Goal: Task Accomplishment & Management: Manage account settings

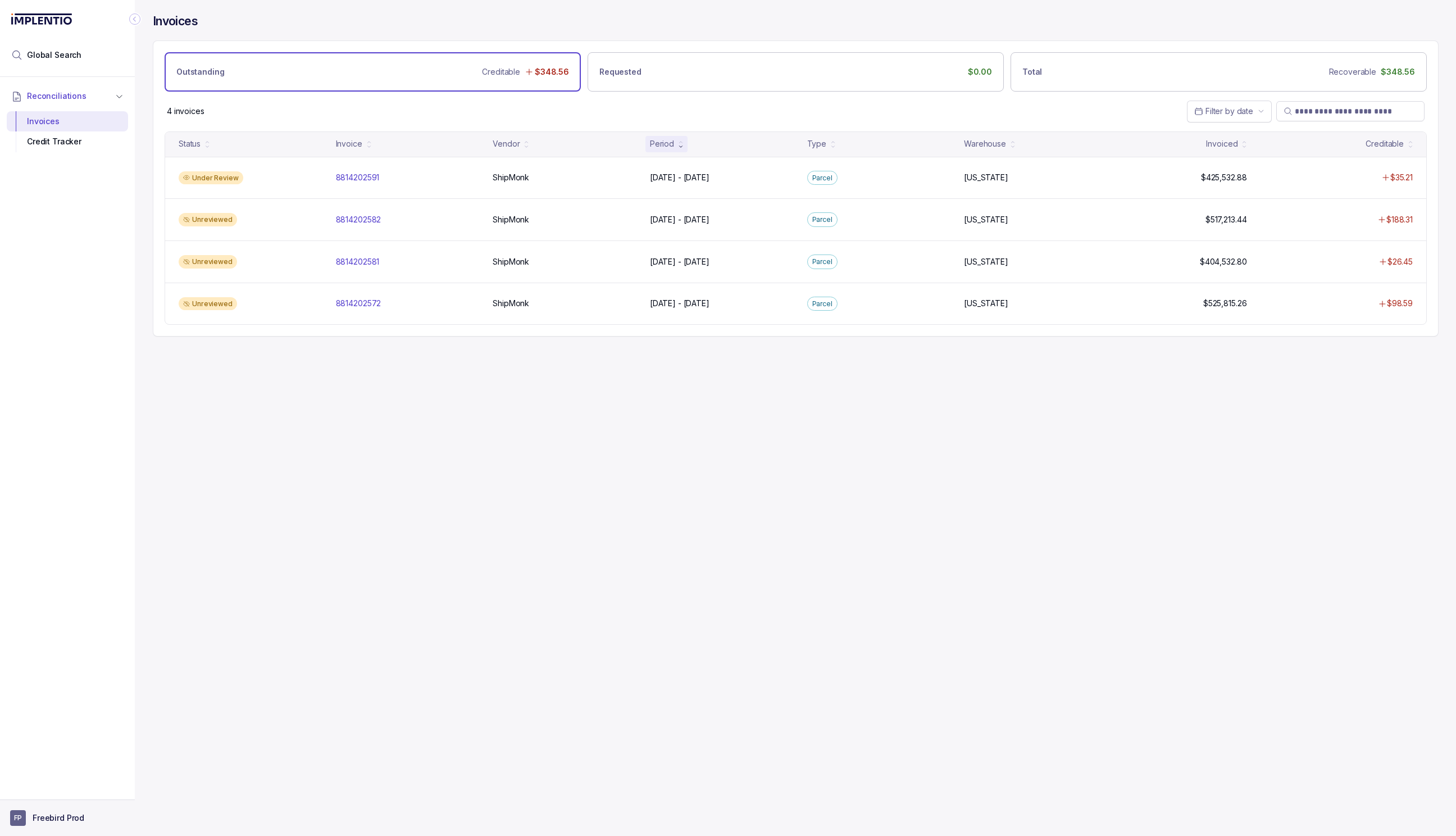
click at [65, 822] on p "Freebird Prod" at bounding box center [58, 817] width 52 height 12
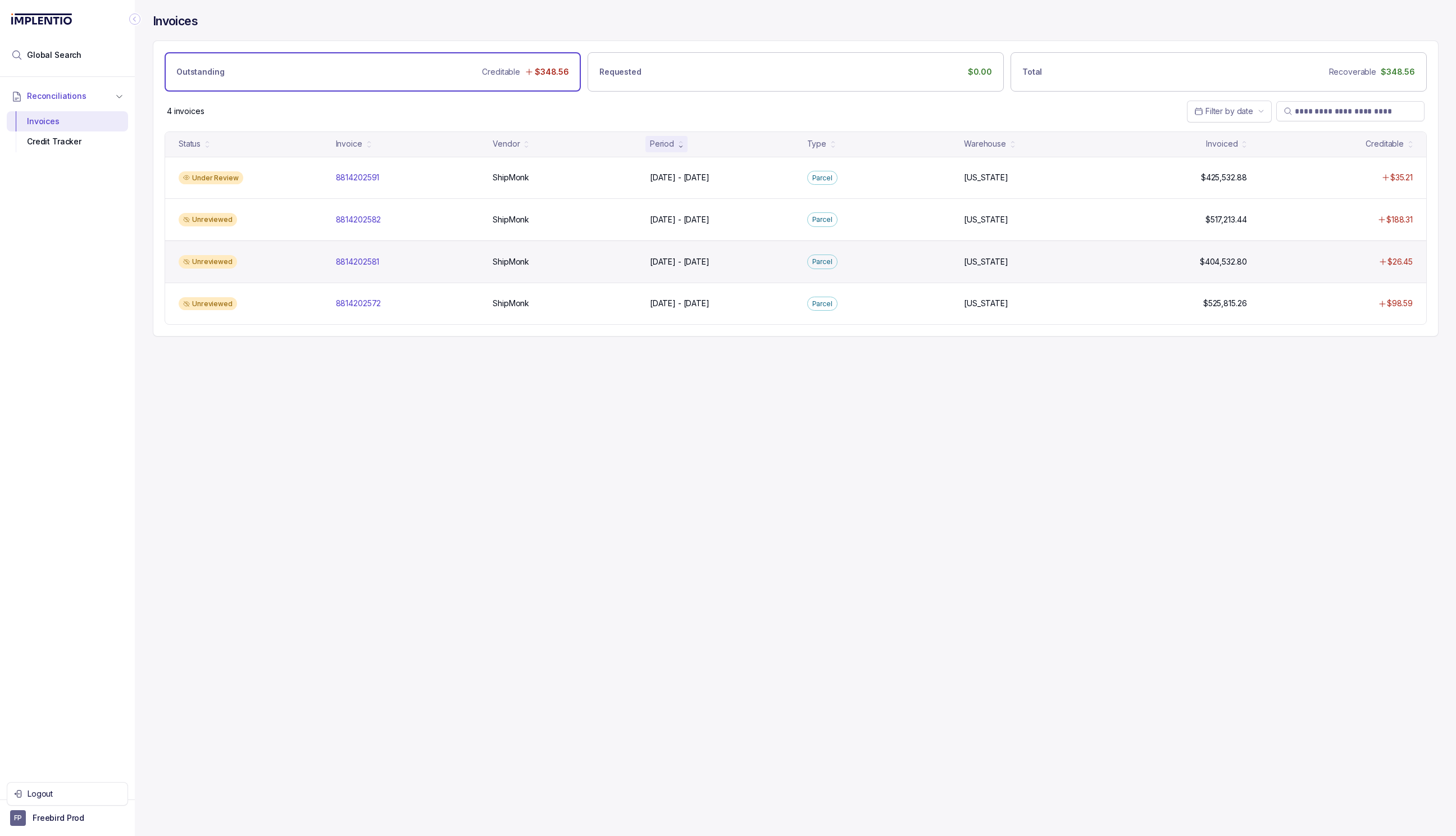
click at [416, 269] on div "Unreviewed 8814202581 8814202581 ShipMonk ShipMonk [DATE] - [DATE] [DATE] - [DA…" at bounding box center [796, 261] width 1261 height 42
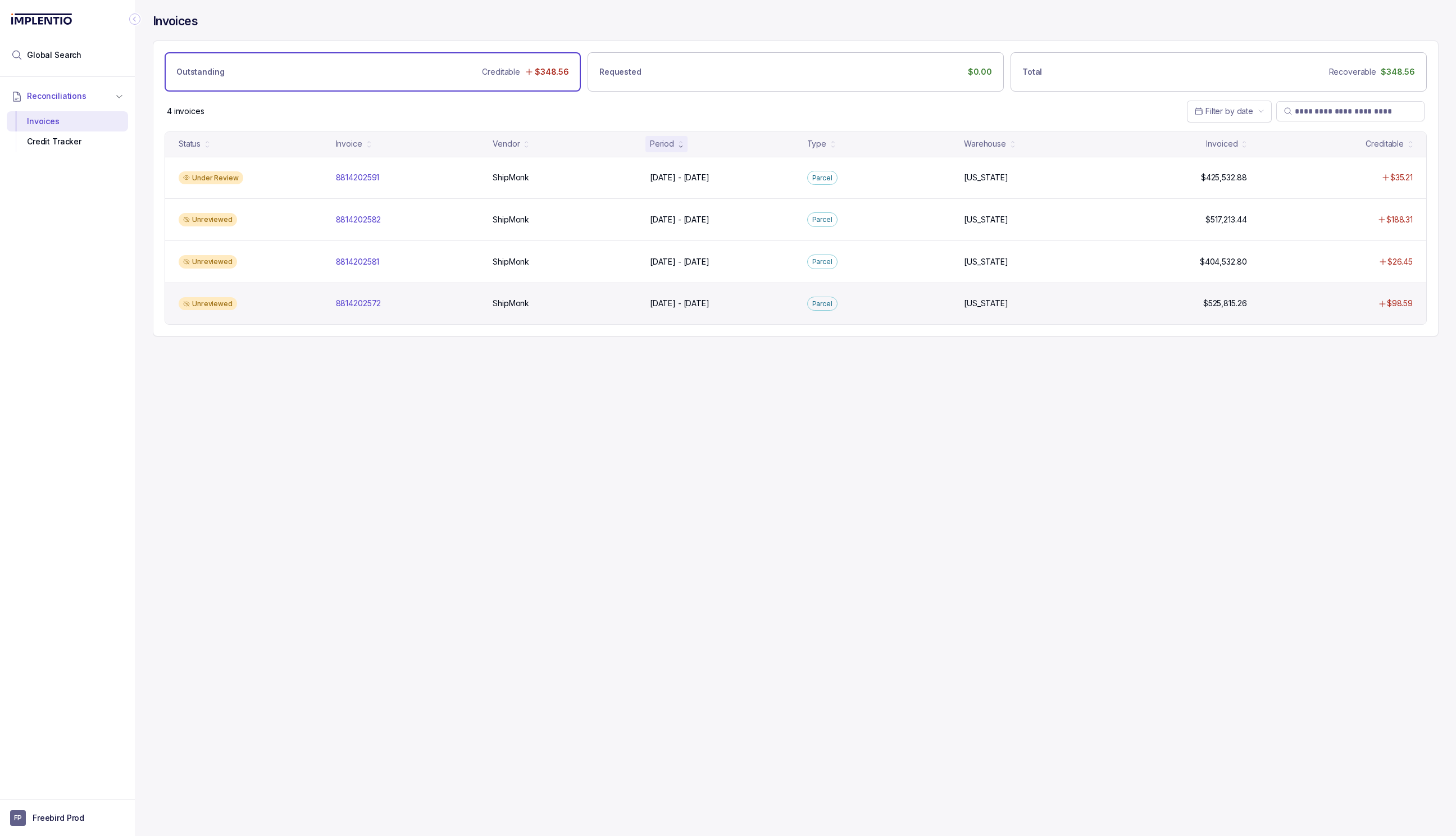
click at [392, 291] on div "Unreviewed 8814202572 8814202572 ShipMonk ShipMonk [DATE] - [DATE] [DATE] - [DA…" at bounding box center [796, 303] width 1261 height 42
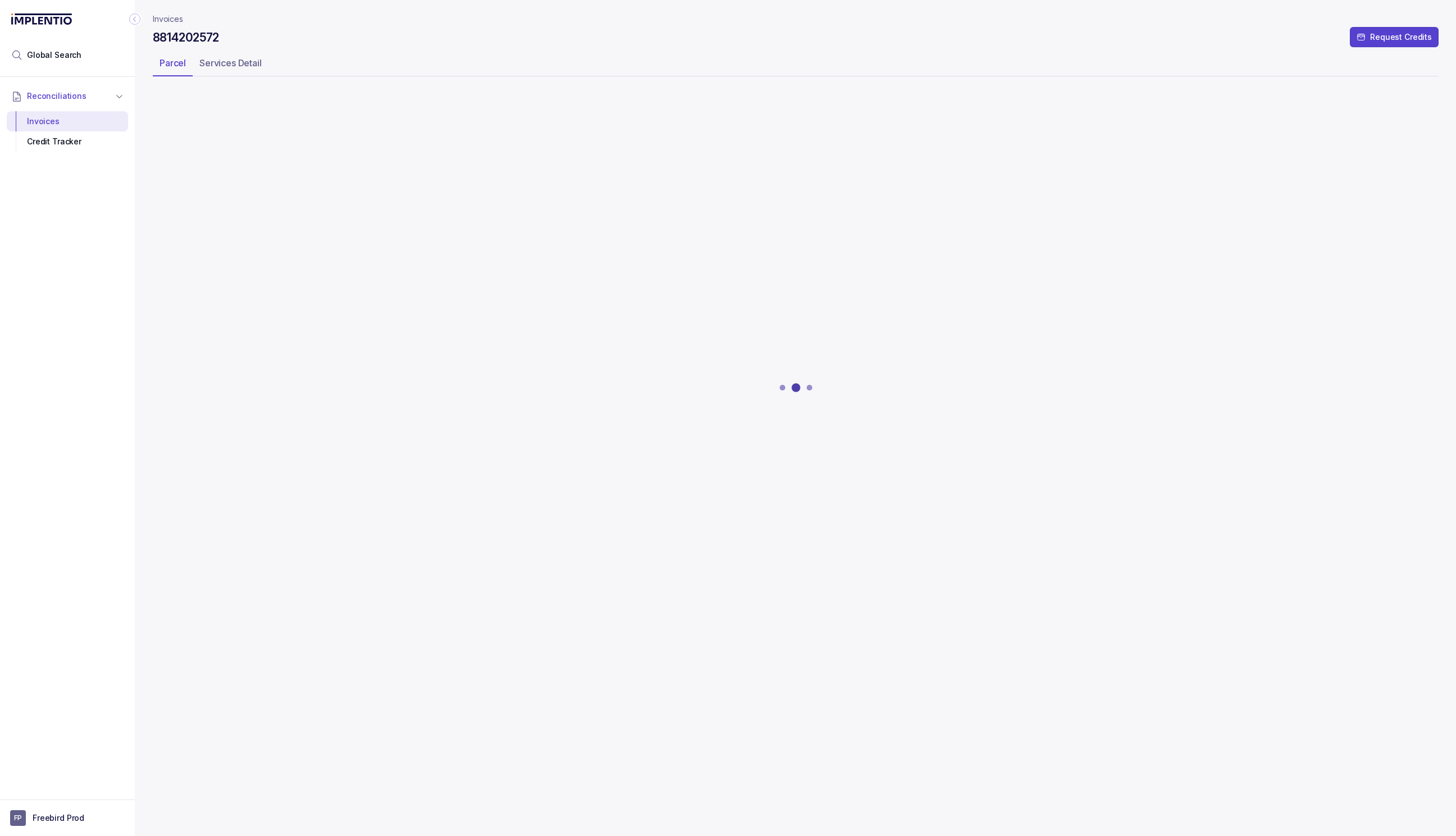
click at [172, 21] on p "Invoices" at bounding box center [168, 19] width 30 height 12
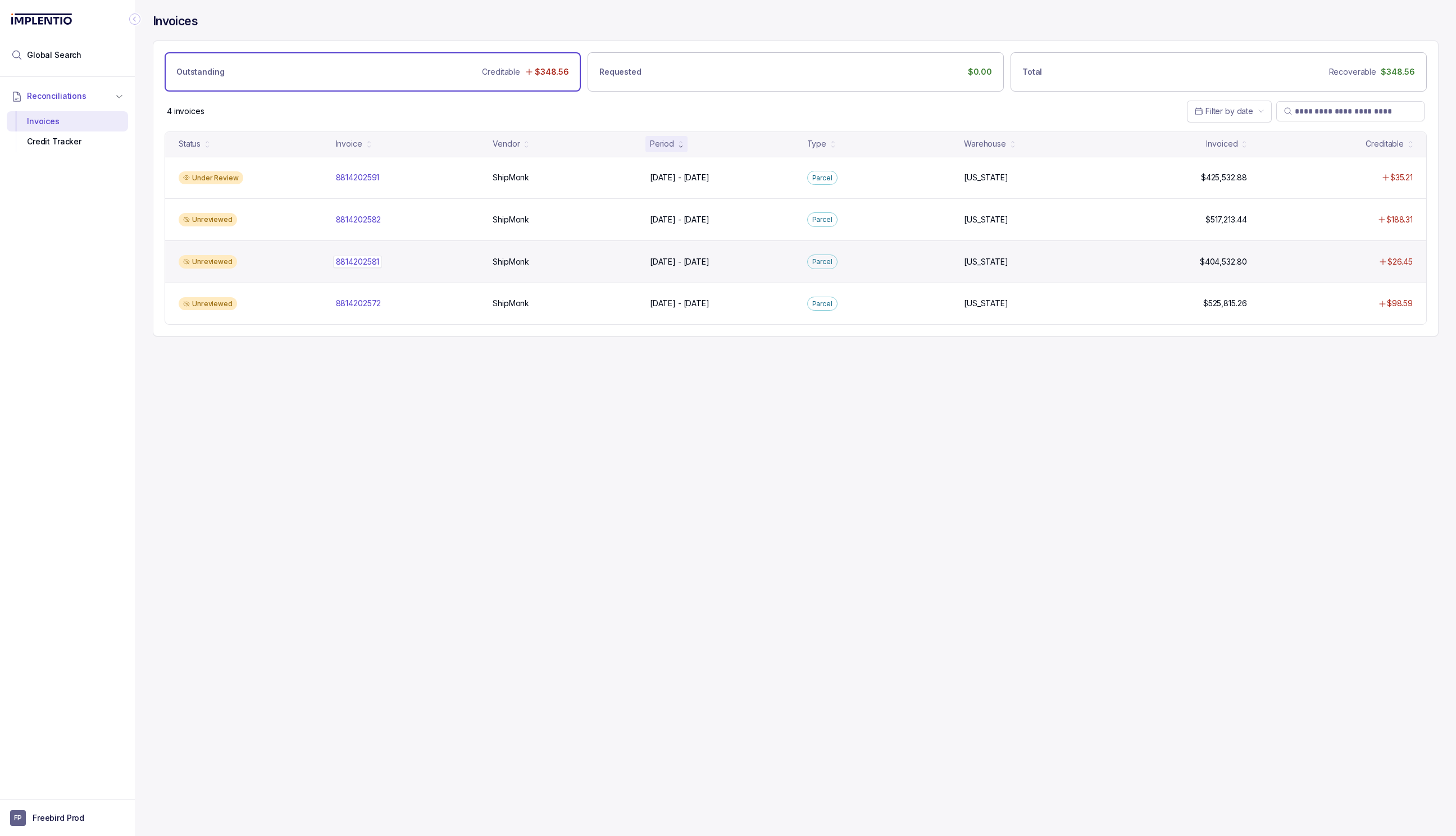
click at [368, 263] on div "8814202581 8814202581" at bounding box center [358, 261] width 44 height 12
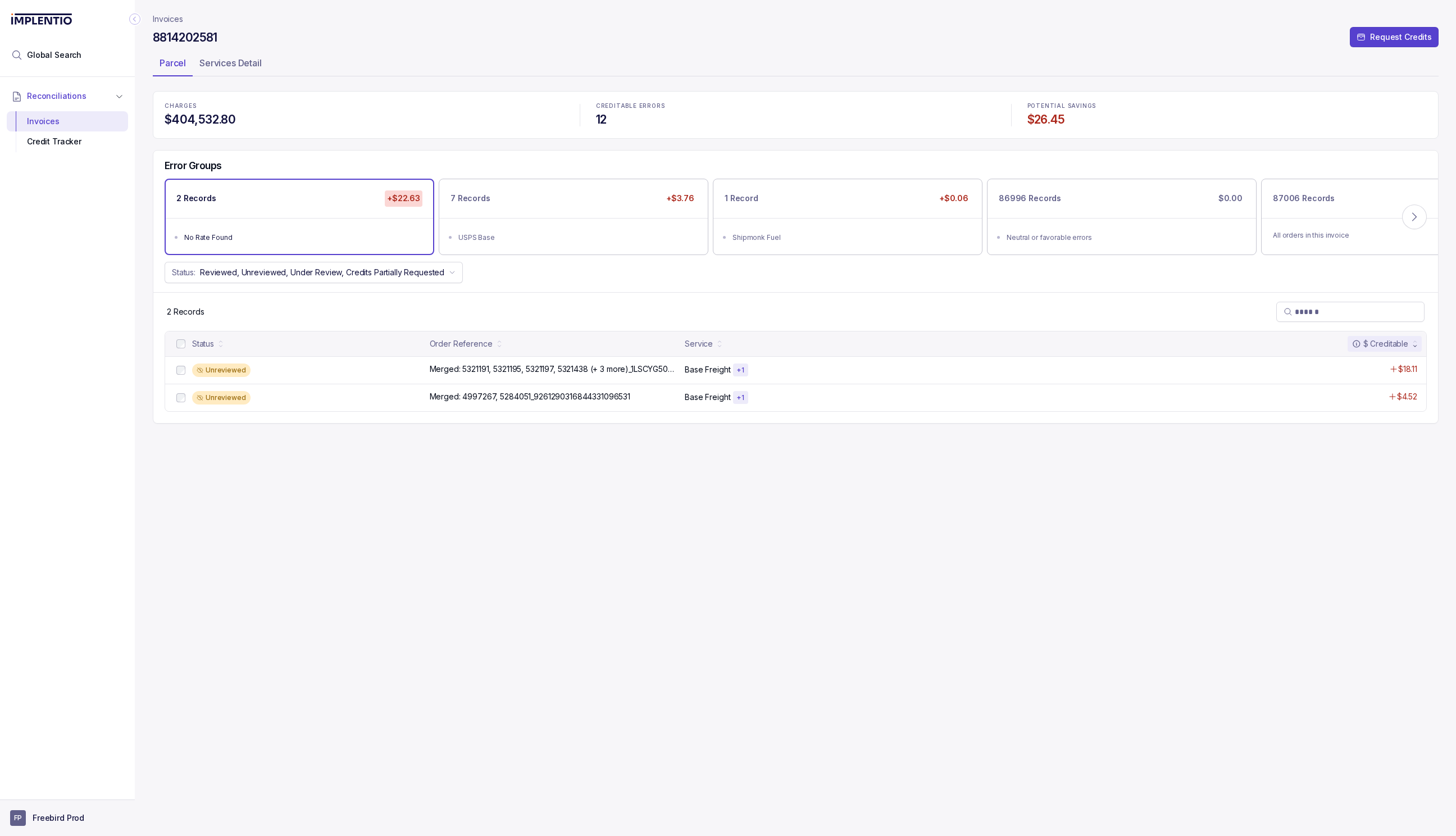
click at [60, 814] on p "Freebird Prod" at bounding box center [58, 817] width 52 height 12
click at [59, 794] on p "Logout" at bounding box center [74, 793] width 93 height 12
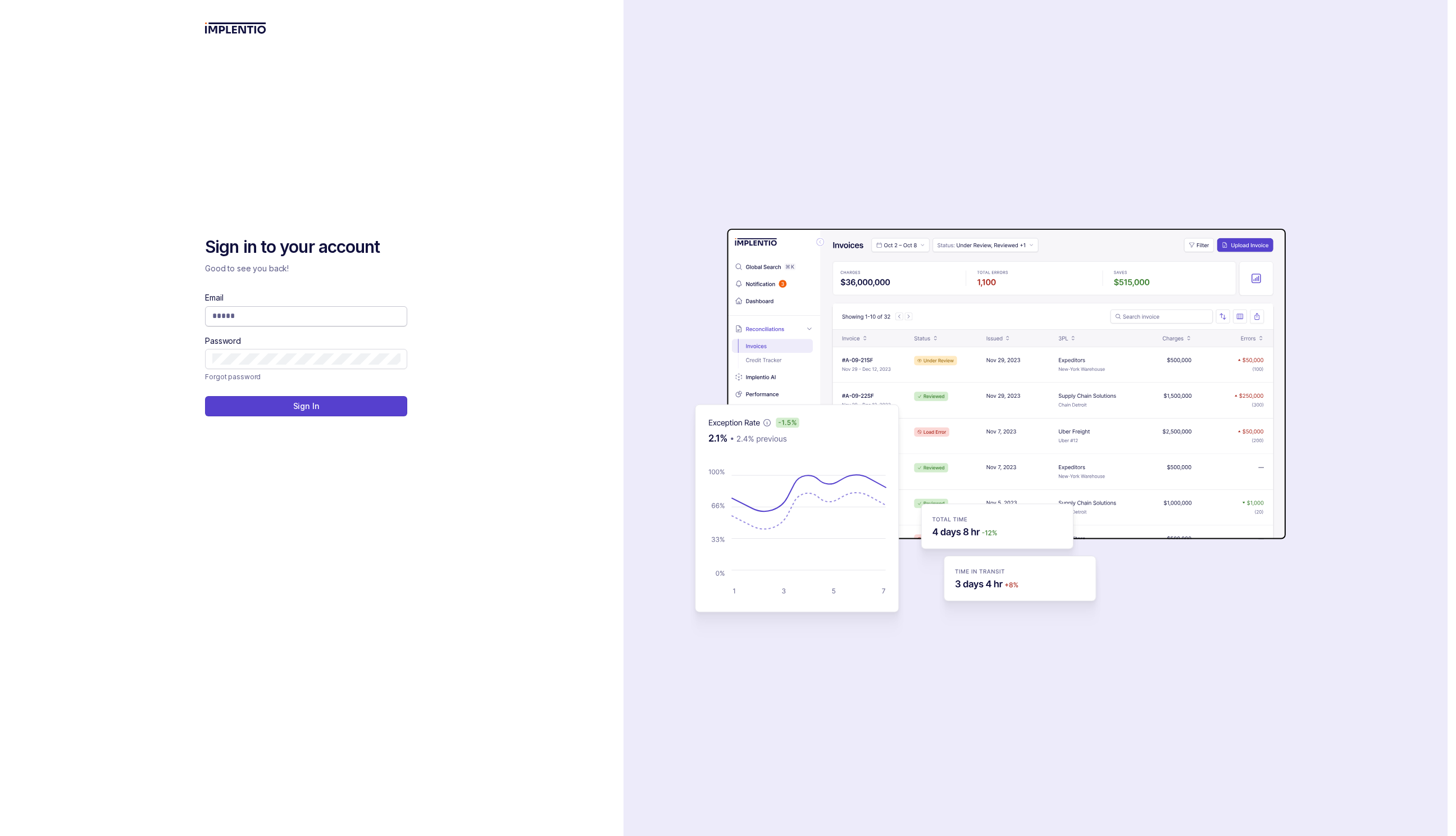
click at [312, 308] on span at bounding box center [306, 316] width 202 height 21
click at [309, 314] on input "Email" at bounding box center [306, 316] width 188 height 12
click at [0, 835] on com-1password-button at bounding box center [0, 836] width 0 height 0
type input "**********"
